Goal: Information Seeking & Learning: Learn about a topic

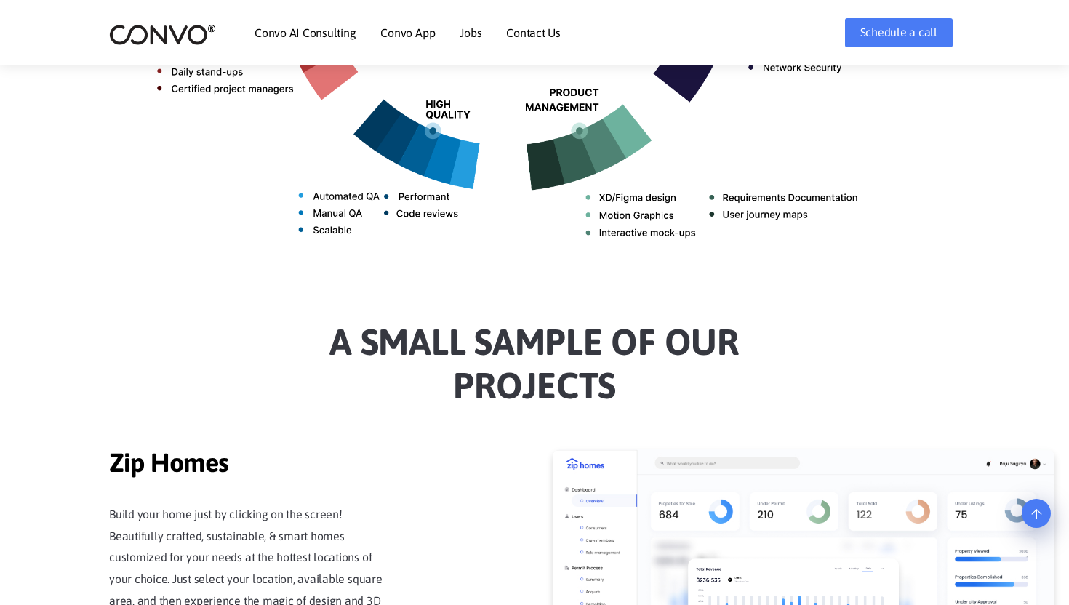
scroll to position [973, 0]
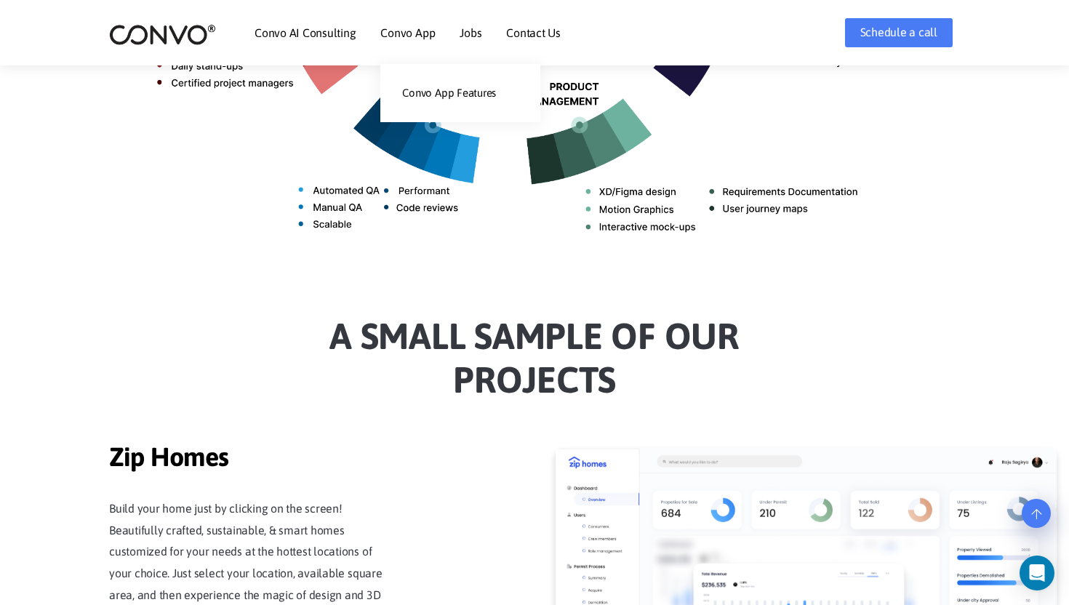
click at [409, 20] on li "Convo App Convo App Features" at bounding box center [407, 32] width 55 height 63
click at [430, 92] on link "Convo App Features" at bounding box center [460, 93] width 160 height 29
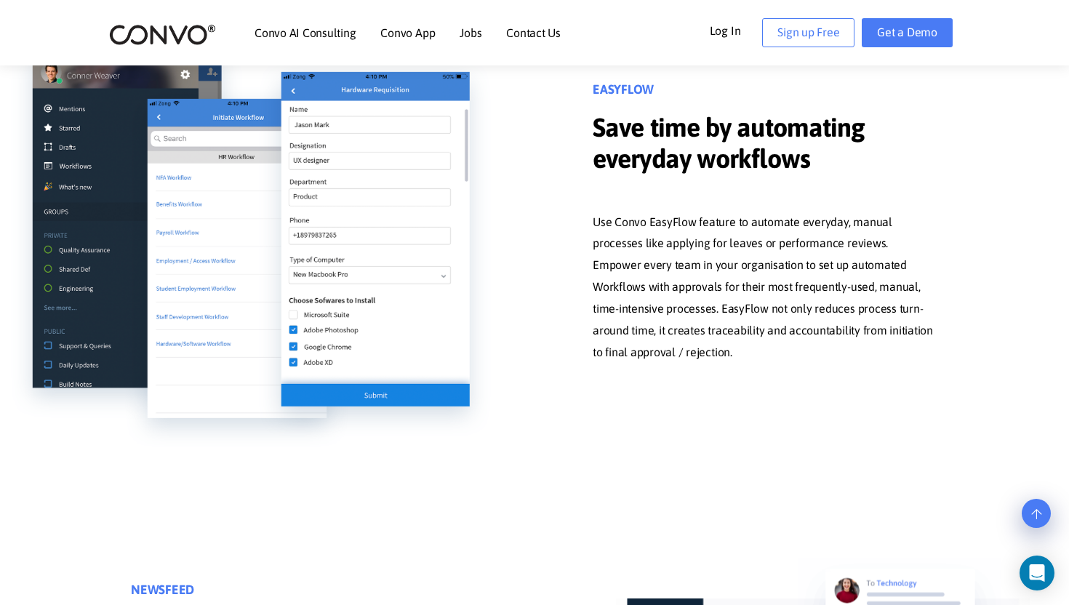
scroll to position [1576, 0]
